Goal: Browse casually

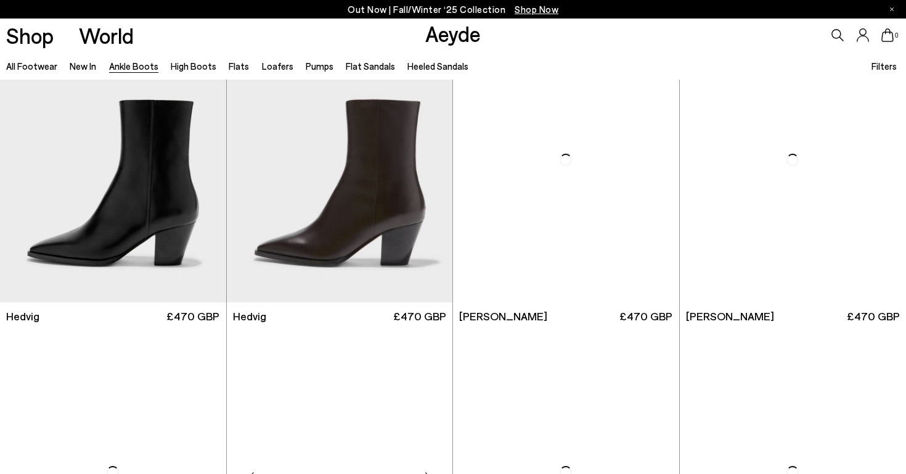
scroll to position [353, 0]
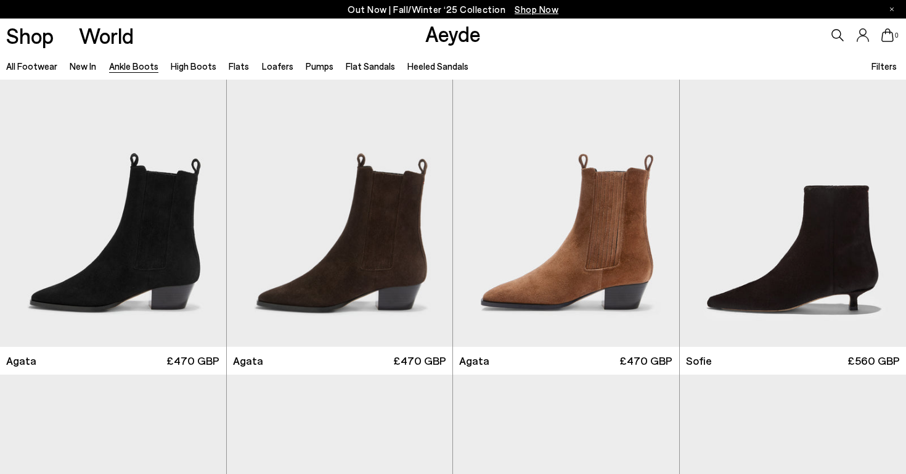
scroll to position [641, 0]
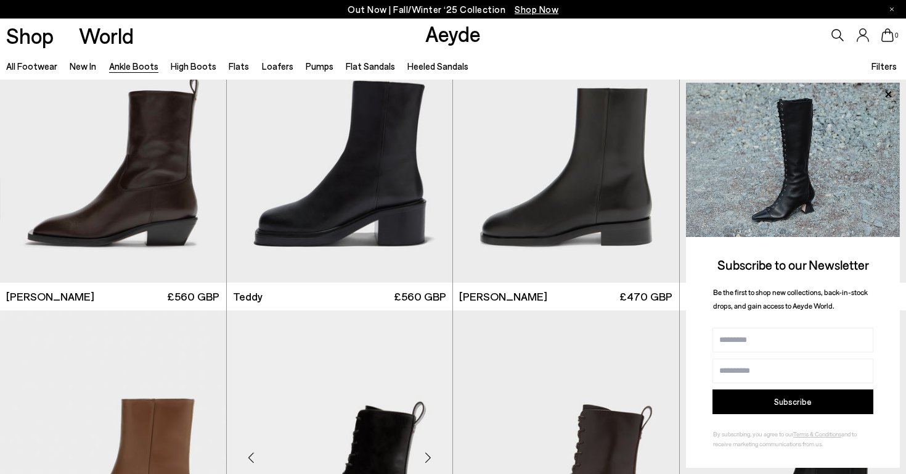
scroll to position [4159, 0]
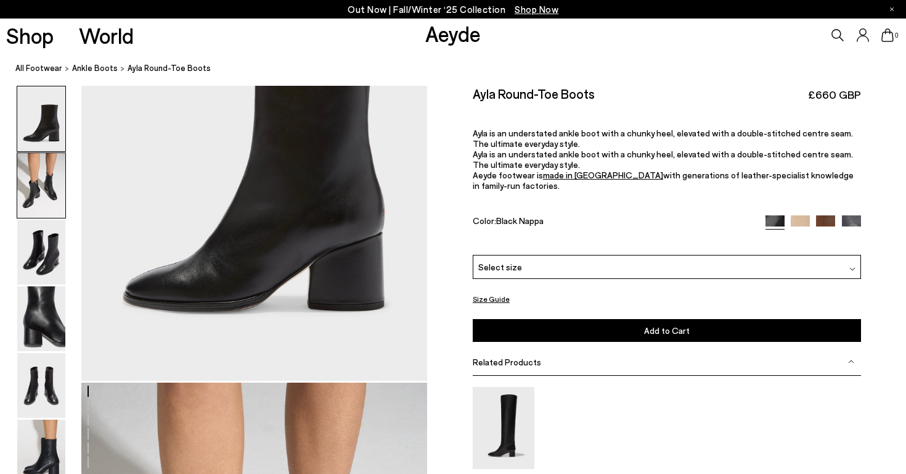
click at [44, 191] on img at bounding box center [41, 185] width 48 height 65
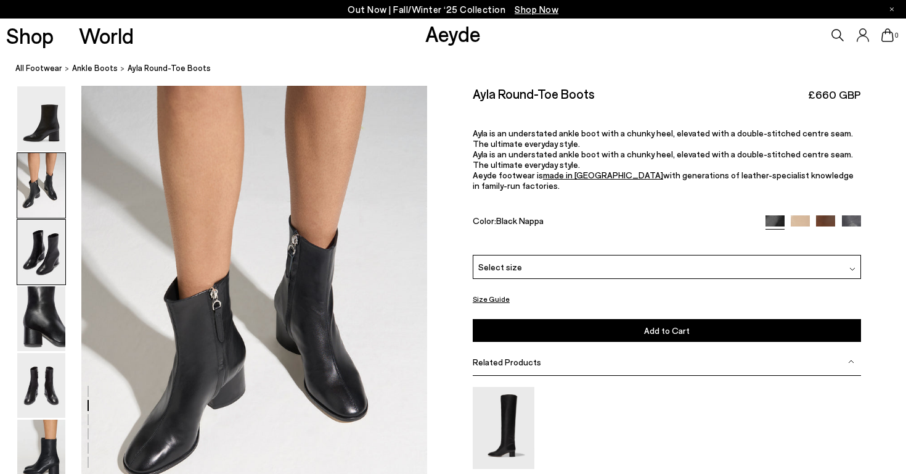
click at [32, 263] on img at bounding box center [41, 252] width 48 height 65
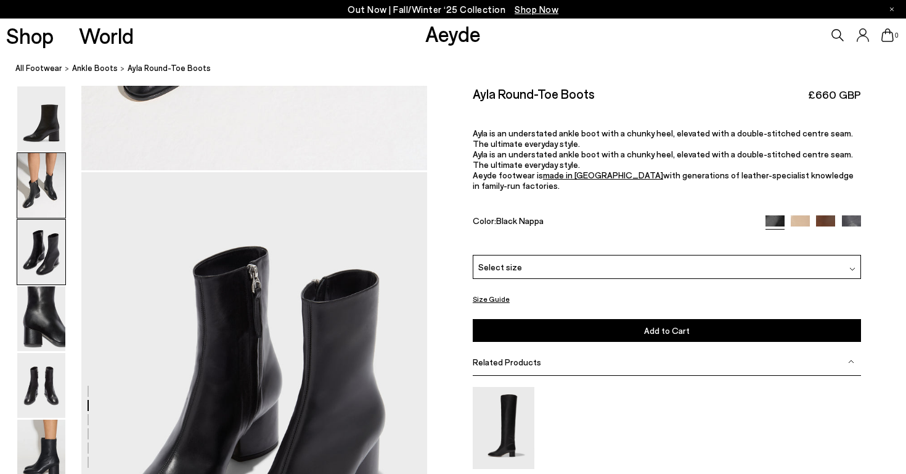
scroll to position [927, 0]
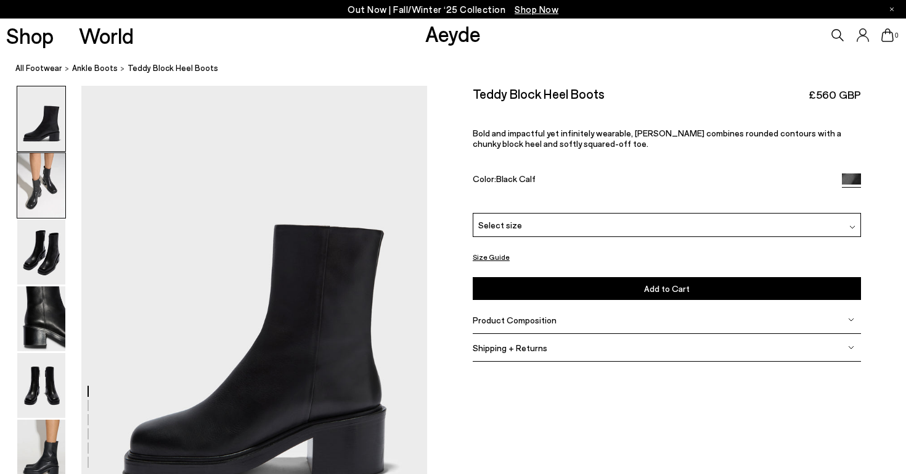
click at [48, 193] on img at bounding box center [41, 185] width 48 height 65
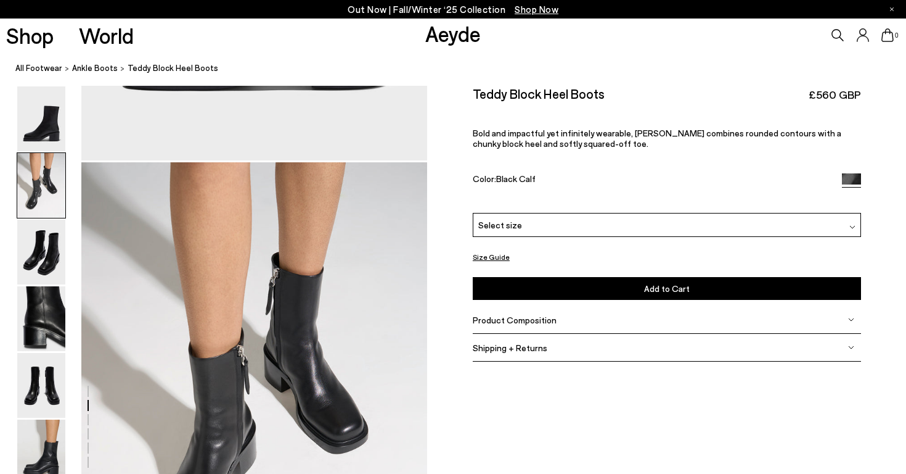
scroll to position [464, 0]
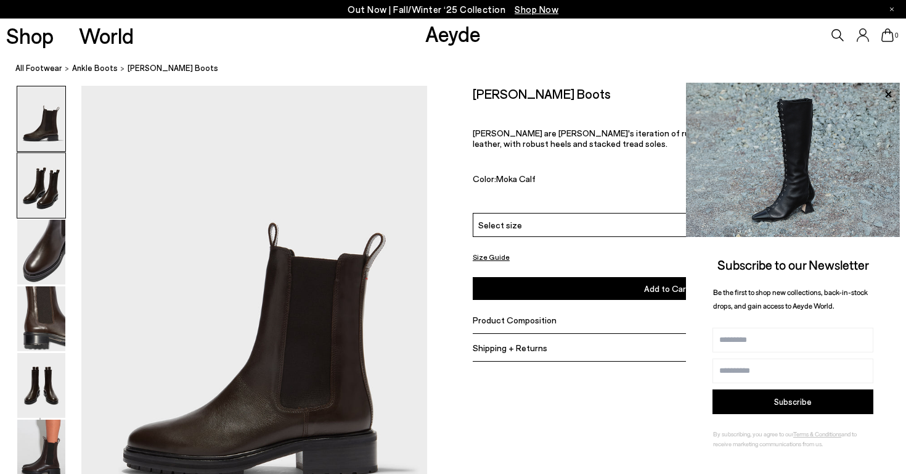
click at [48, 167] on img at bounding box center [41, 185] width 48 height 65
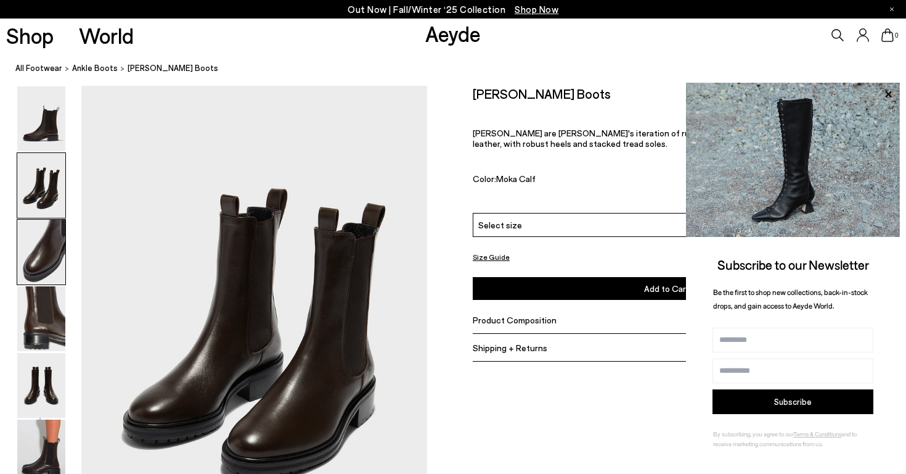
click at [38, 239] on img at bounding box center [41, 252] width 48 height 65
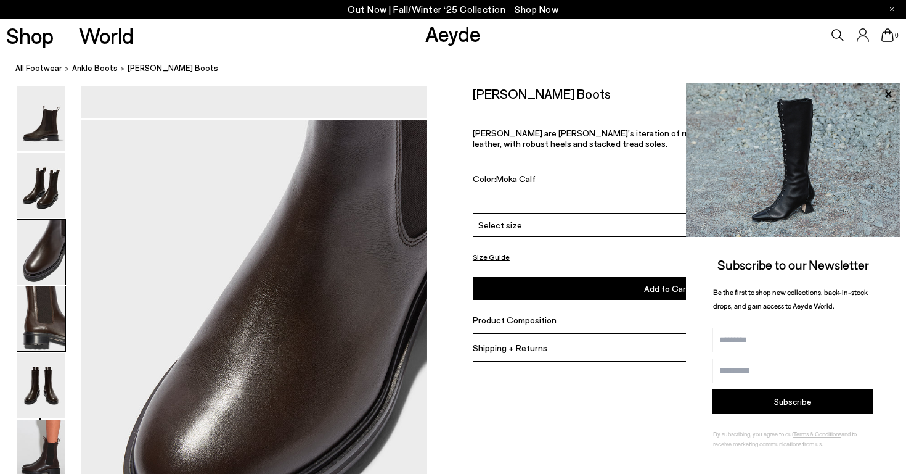
scroll to position [927, 0]
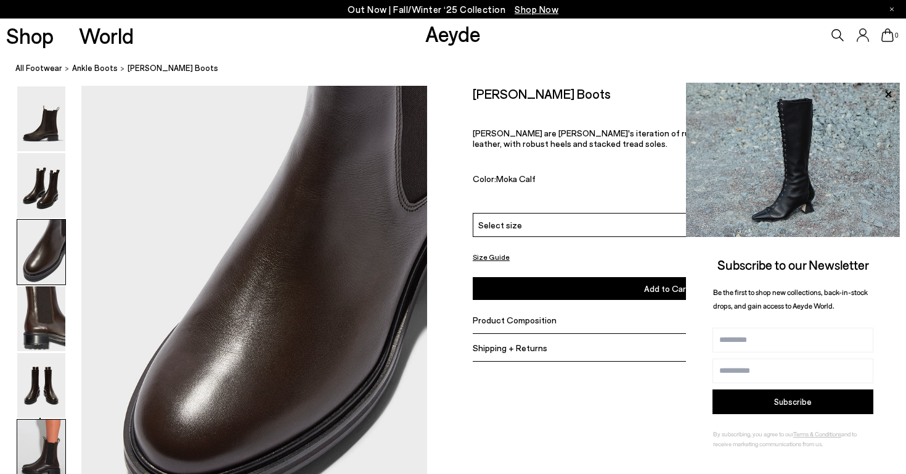
click at [42, 434] on img at bounding box center [41, 451] width 48 height 65
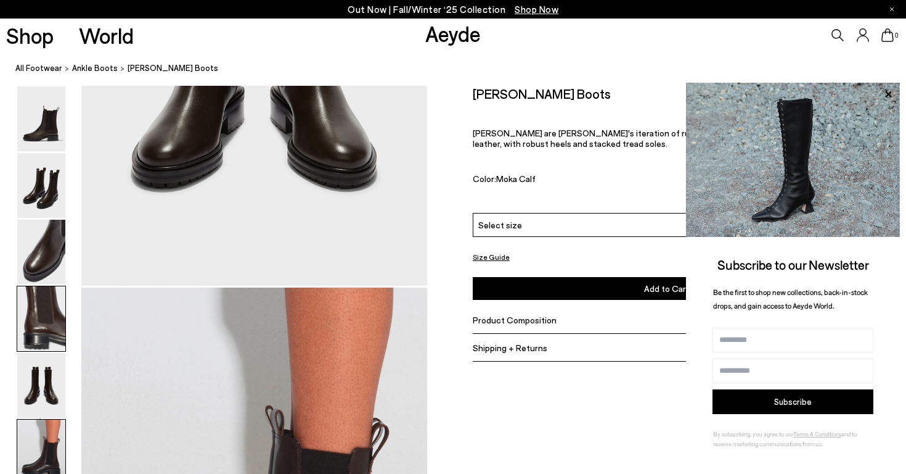
scroll to position [2402, 0]
